Goal: Navigation & Orientation: Find specific page/section

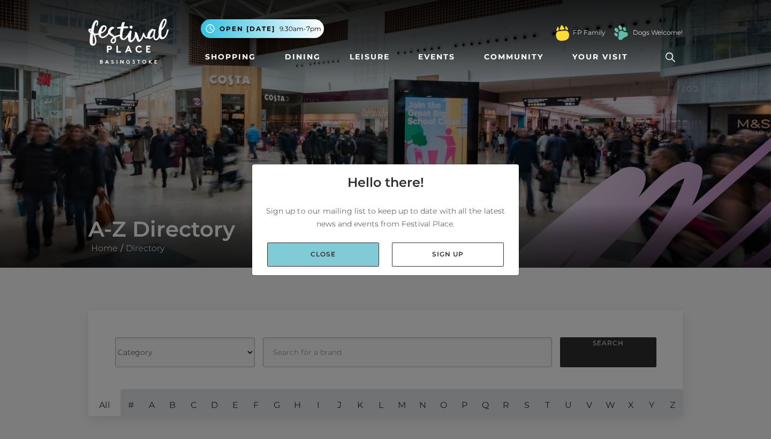
click at [353, 263] on link "Close" at bounding box center [323, 255] width 112 height 24
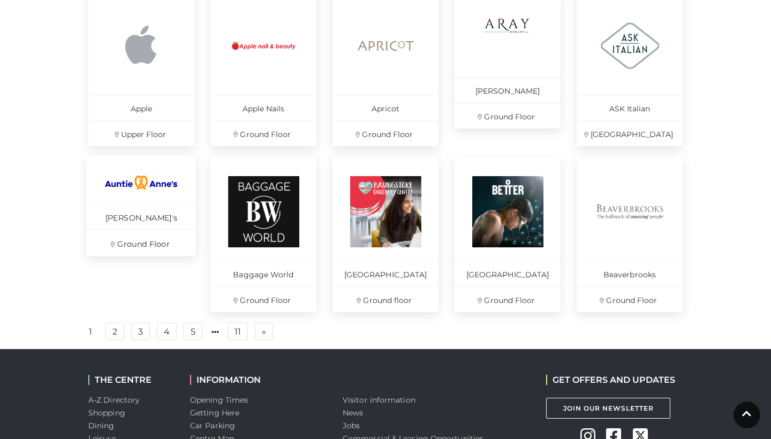
scroll to position [684, 0]
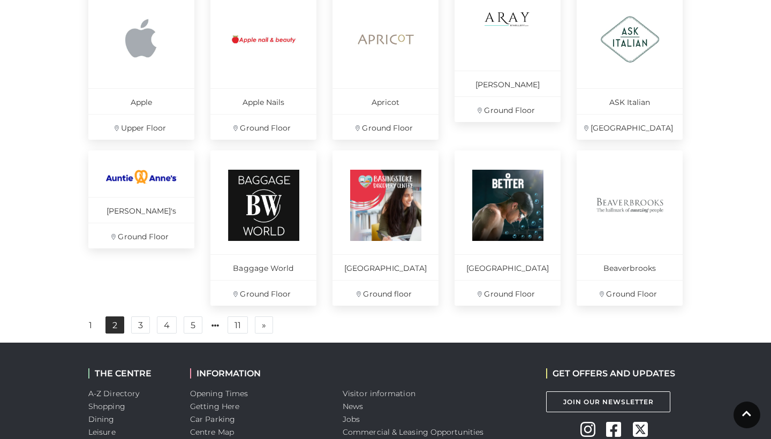
click at [111, 330] on link "2" at bounding box center [115, 325] width 19 height 17
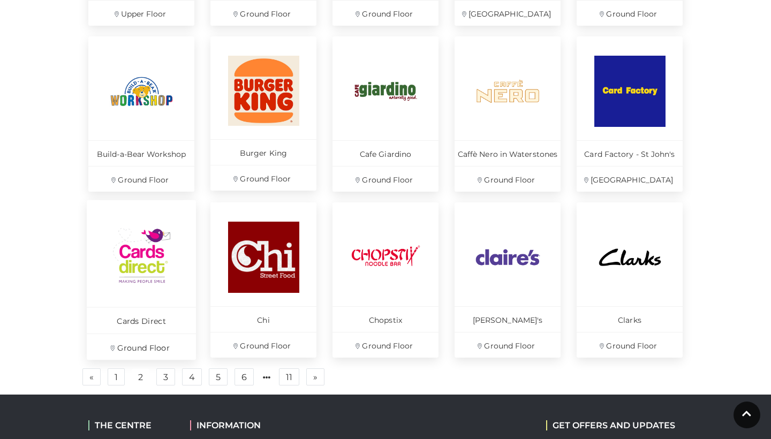
scroll to position [655, 0]
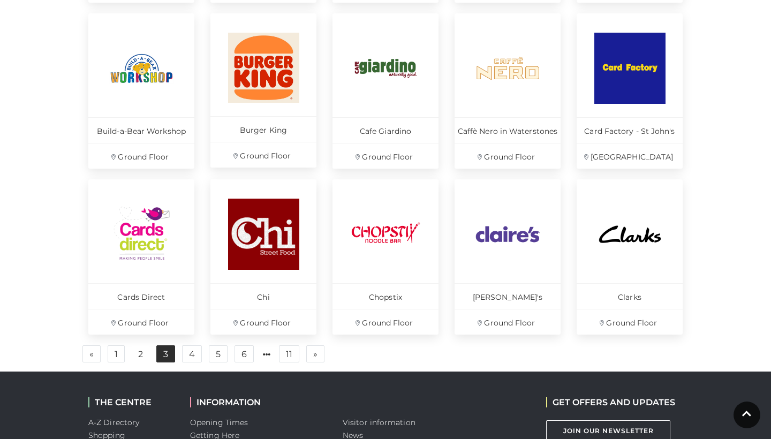
click at [167, 357] on link "3" at bounding box center [165, 354] width 19 height 17
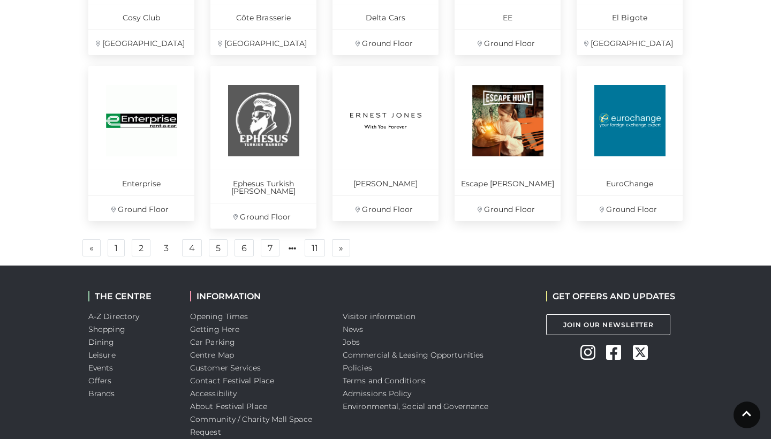
scroll to position [829, 0]
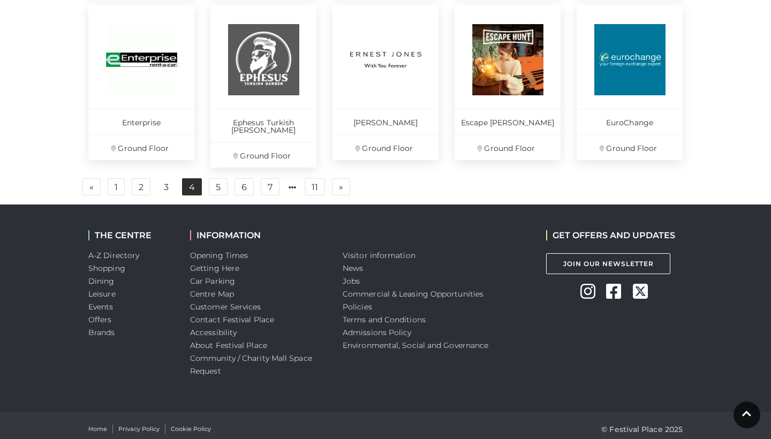
click at [196, 181] on link "4" at bounding box center [192, 186] width 20 height 17
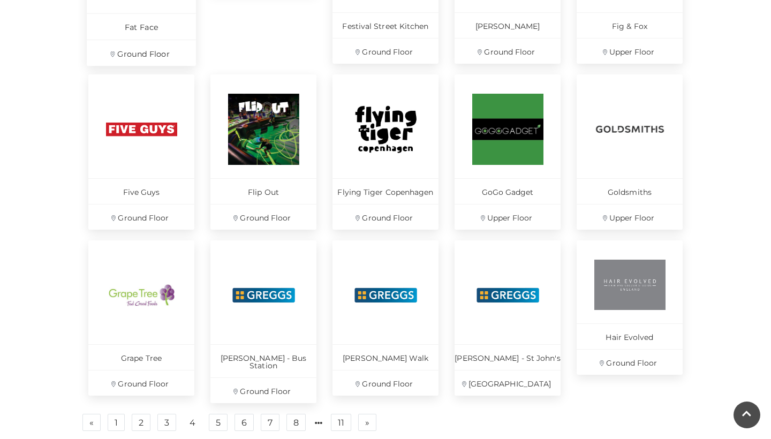
scroll to position [763, 0]
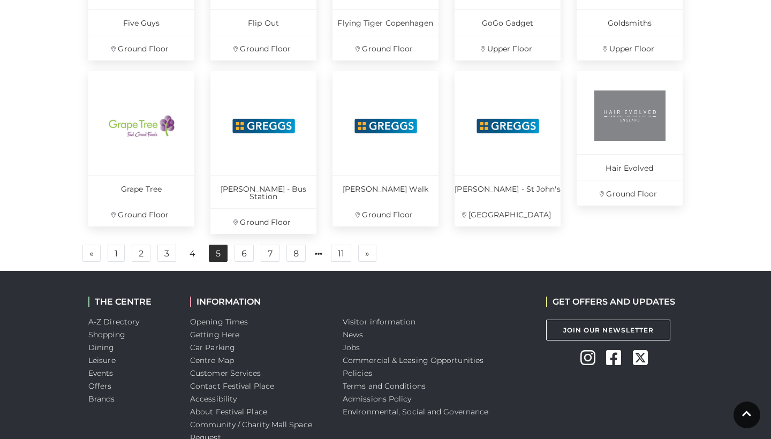
click at [226, 246] on link "5" at bounding box center [218, 253] width 19 height 17
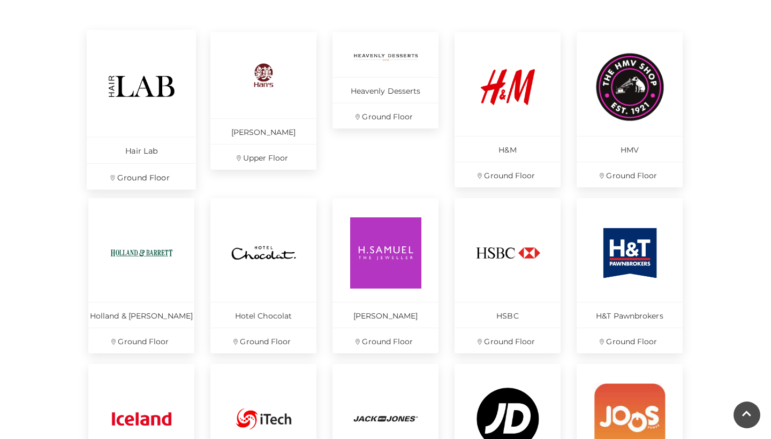
scroll to position [763, 0]
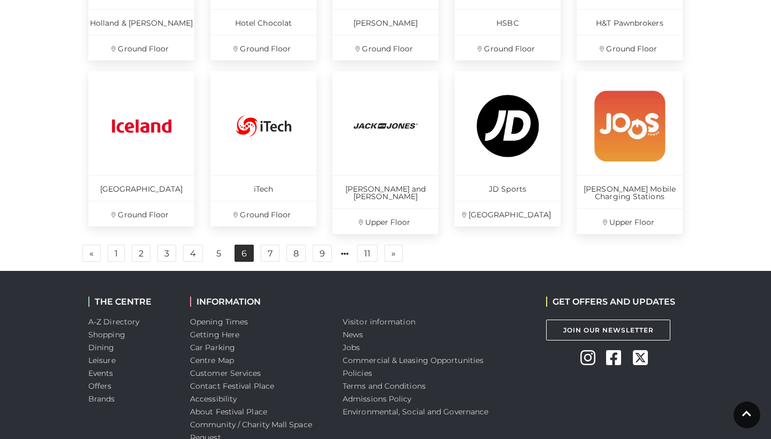
click at [240, 255] on link "6" at bounding box center [244, 253] width 19 height 17
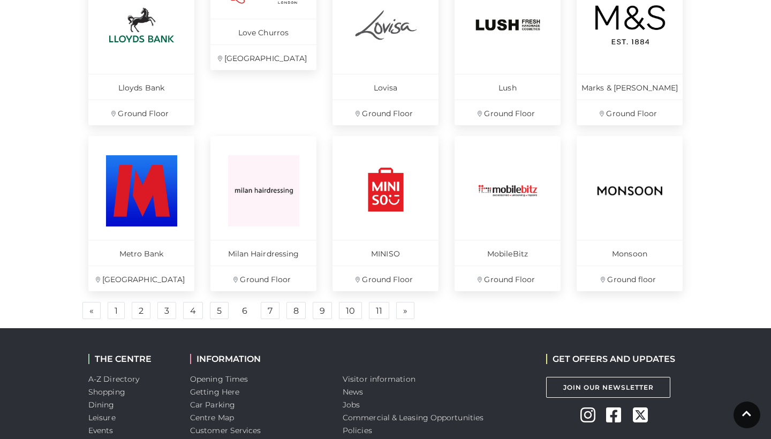
scroll to position [739, 0]
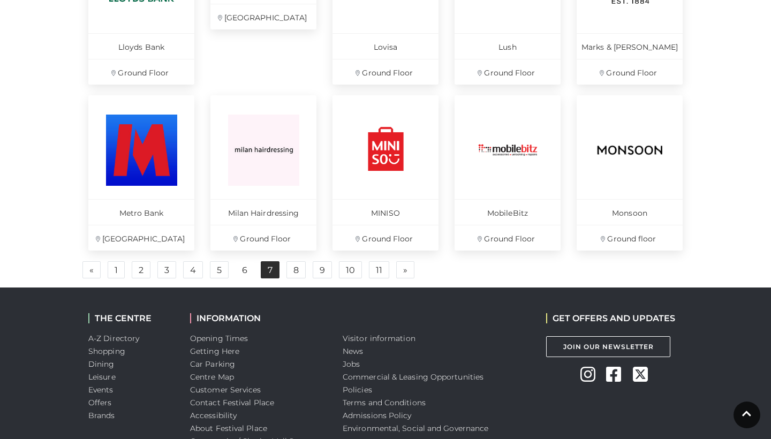
click at [272, 271] on link "7" at bounding box center [270, 269] width 19 height 17
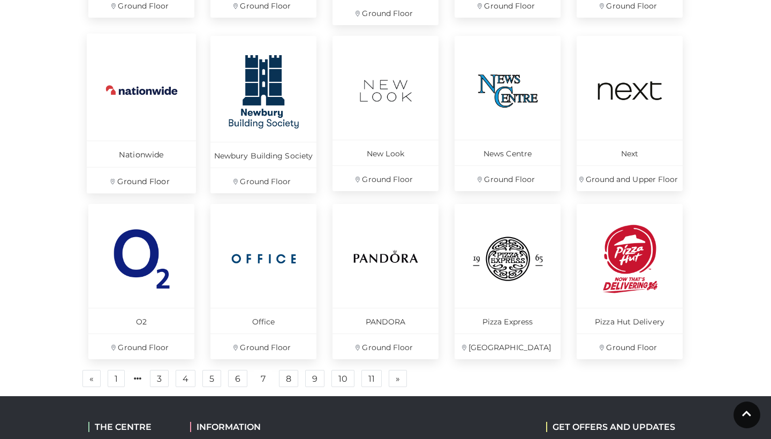
scroll to position [784, 0]
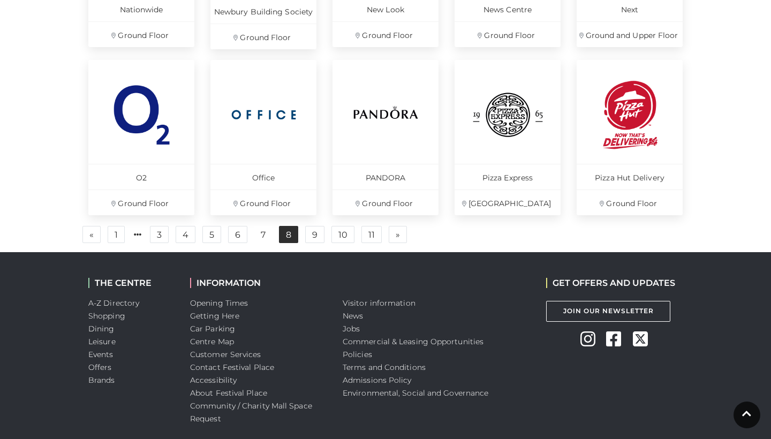
click at [287, 236] on link "8" at bounding box center [288, 234] width 19 height 17
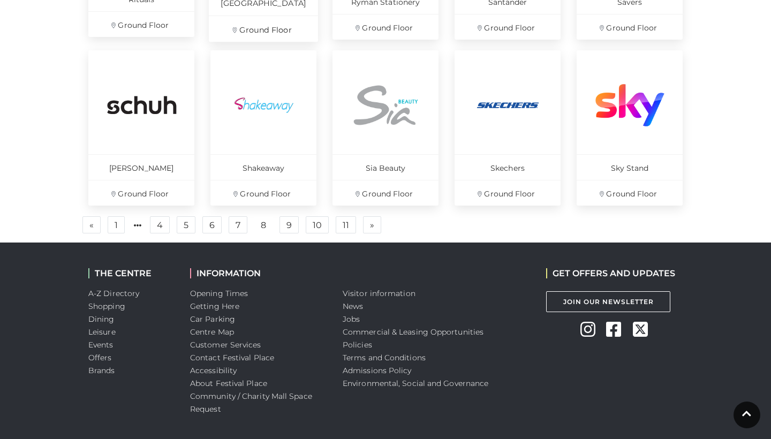
scroll to position [616, 0]
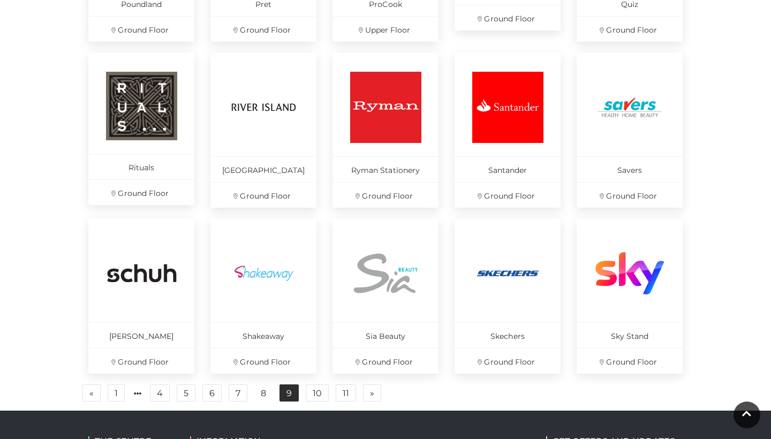
click at [284, 396] on link "9" at bounding box center [289, 393] width 19 height 17
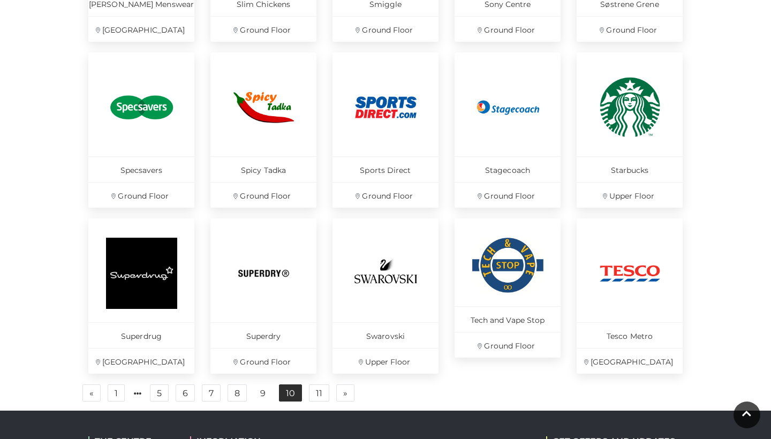
click at [294, 393] on link "10" at bounding box center [290, 393] width 23 height 17
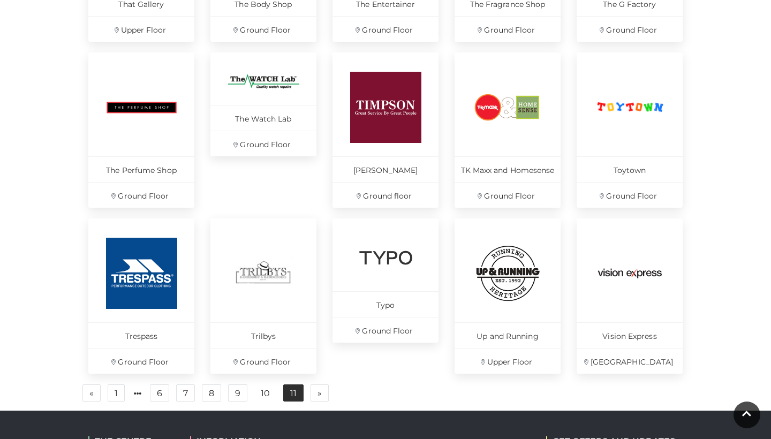
click at [290, 400] on link "11" at bounding box center [293, 393] width 20 height 17
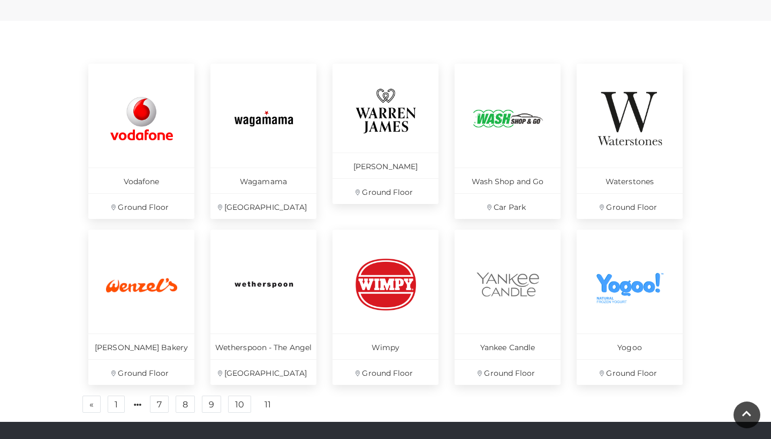
scroll to position [444, 0]
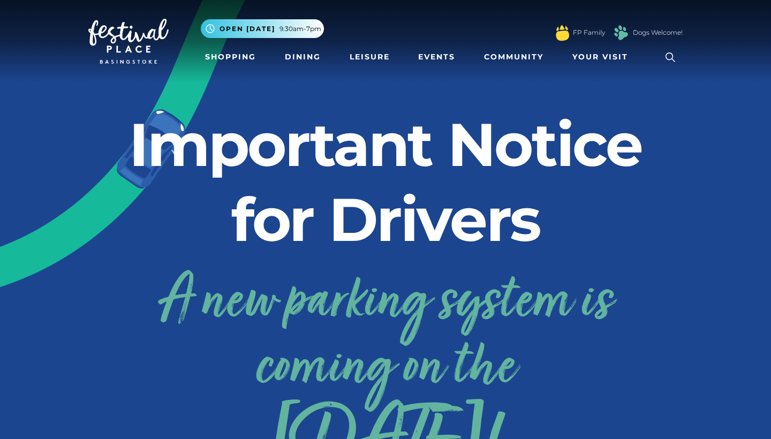
click at [247, 65] on link "Shopping" at bounding box center [230, 57] width 59 height 20
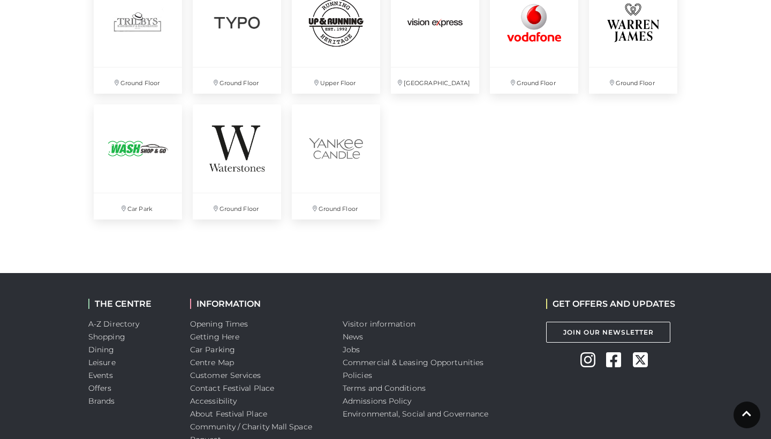
scroll to position [2951, 0]
